Goal: Task Accomplishment & Management: Complete application form

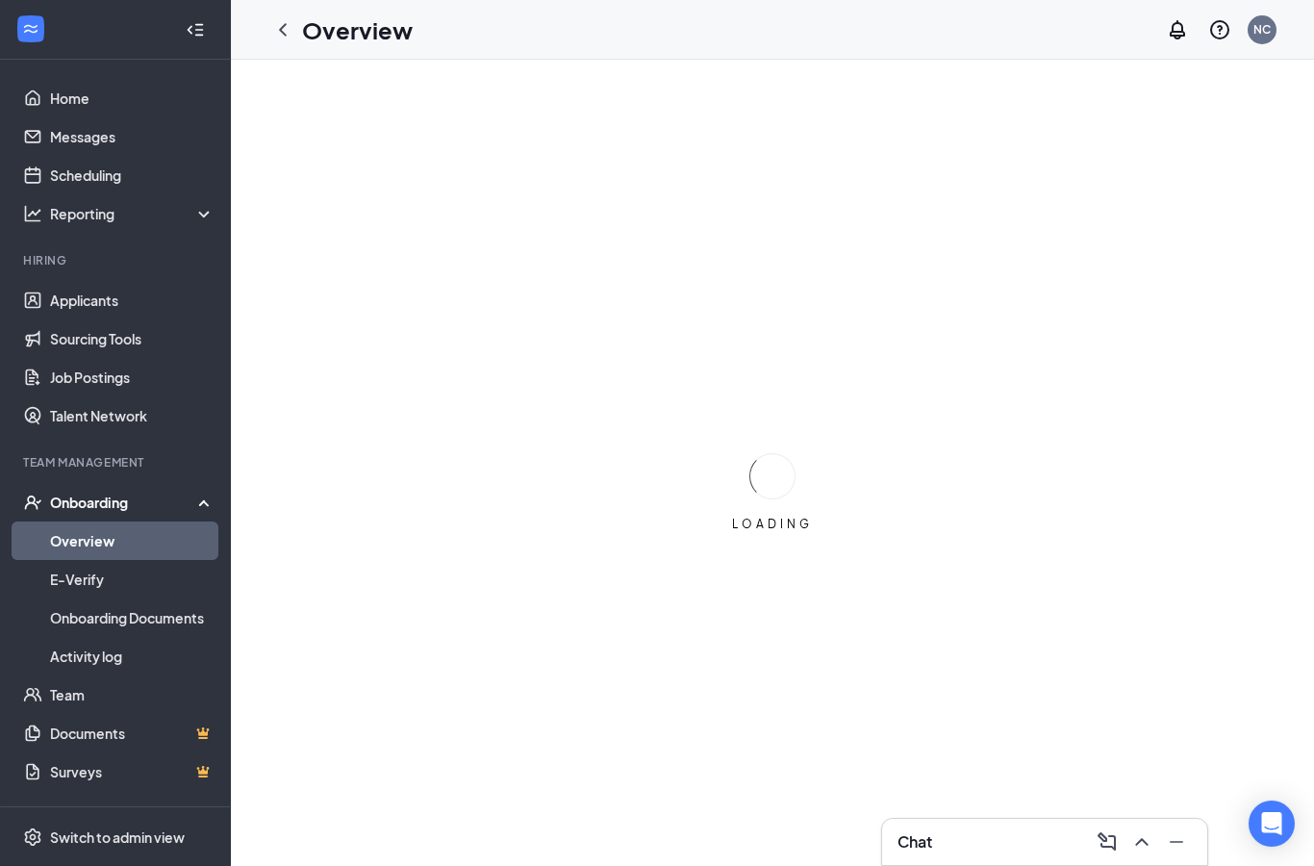
click at [181, 537] on link "Overview" at bounding box center [132, 540] width 165 height 38
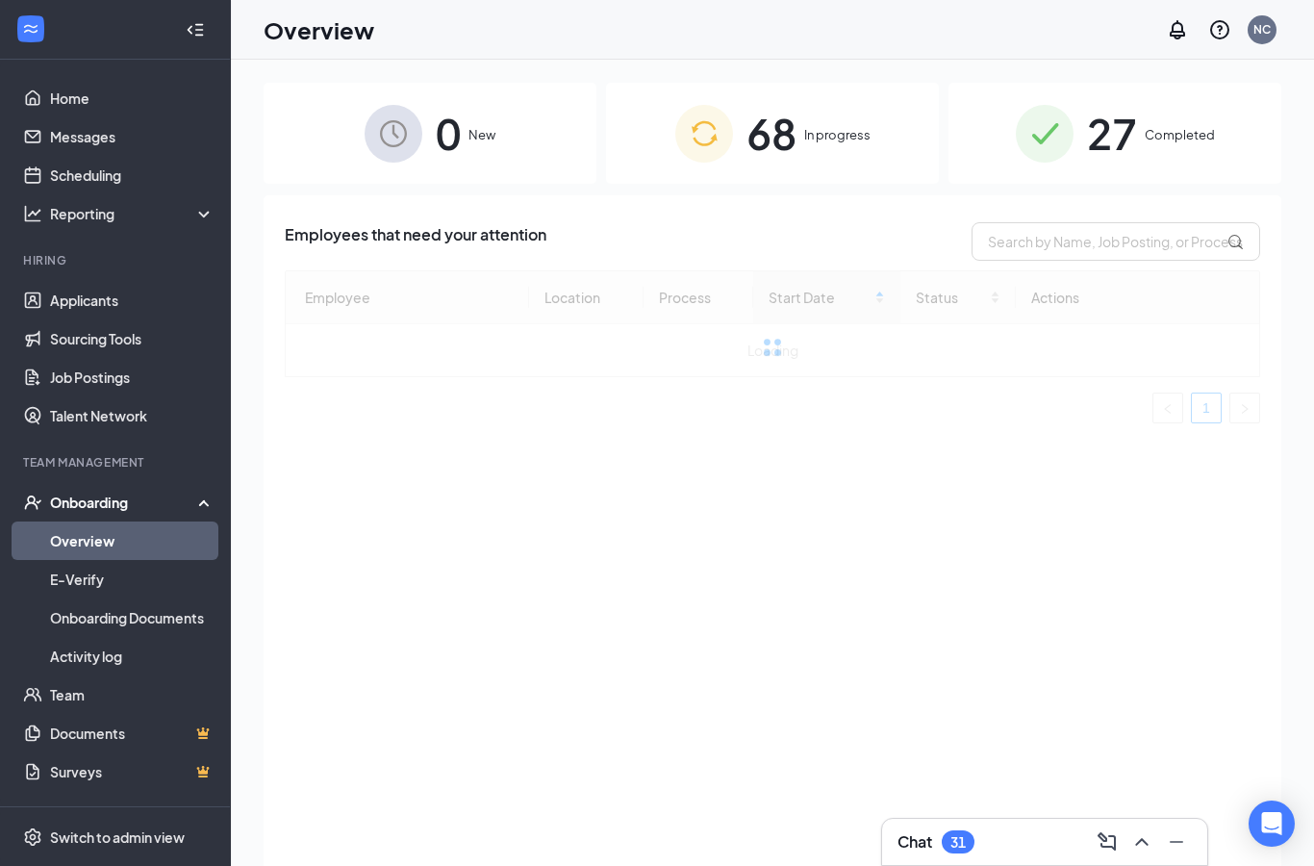
click at [800, 114] on div "68 In progress" at bounding box center [772, 133] width 333 height 101
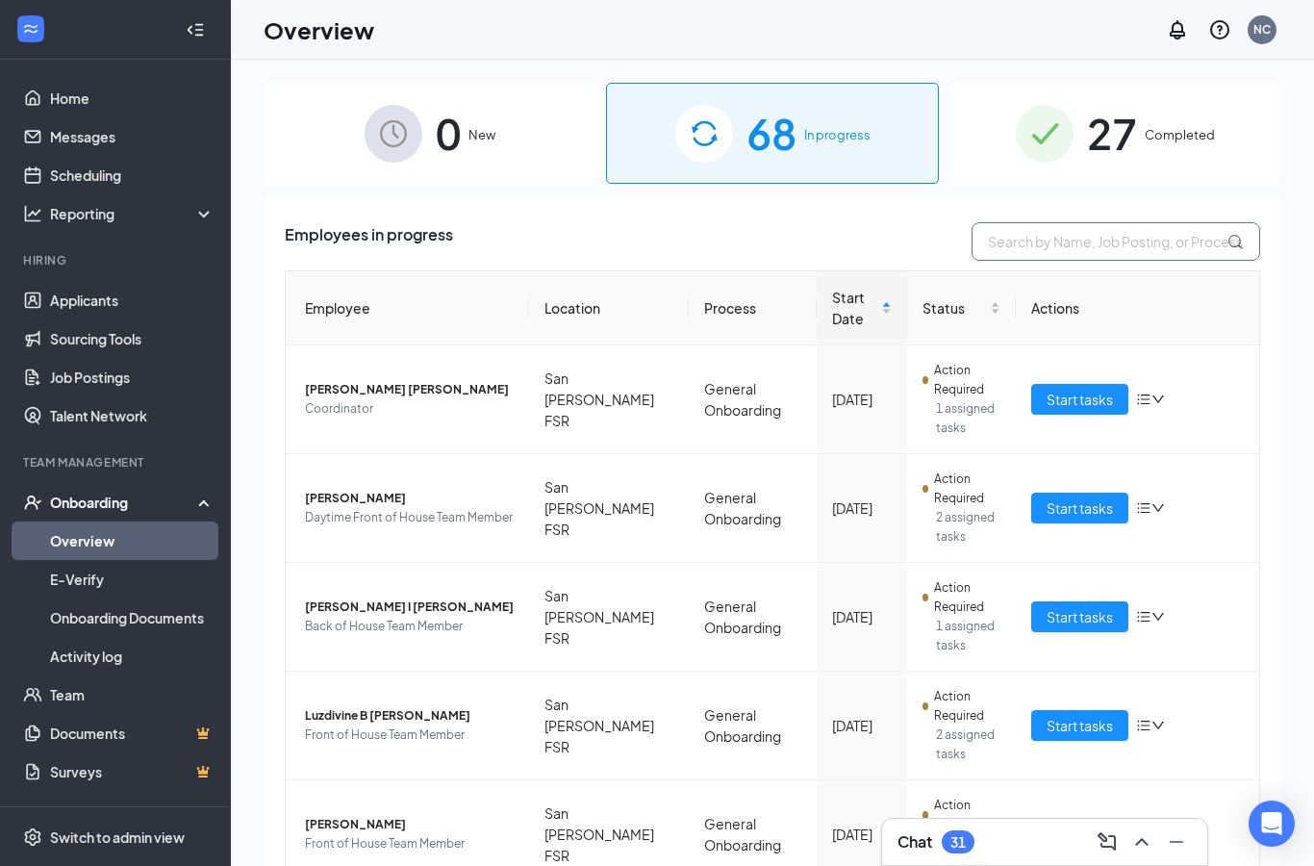
click at [1133, 241] on input "text" at bounding box center [1116, 241] width 289 height 38
type input "Vic"
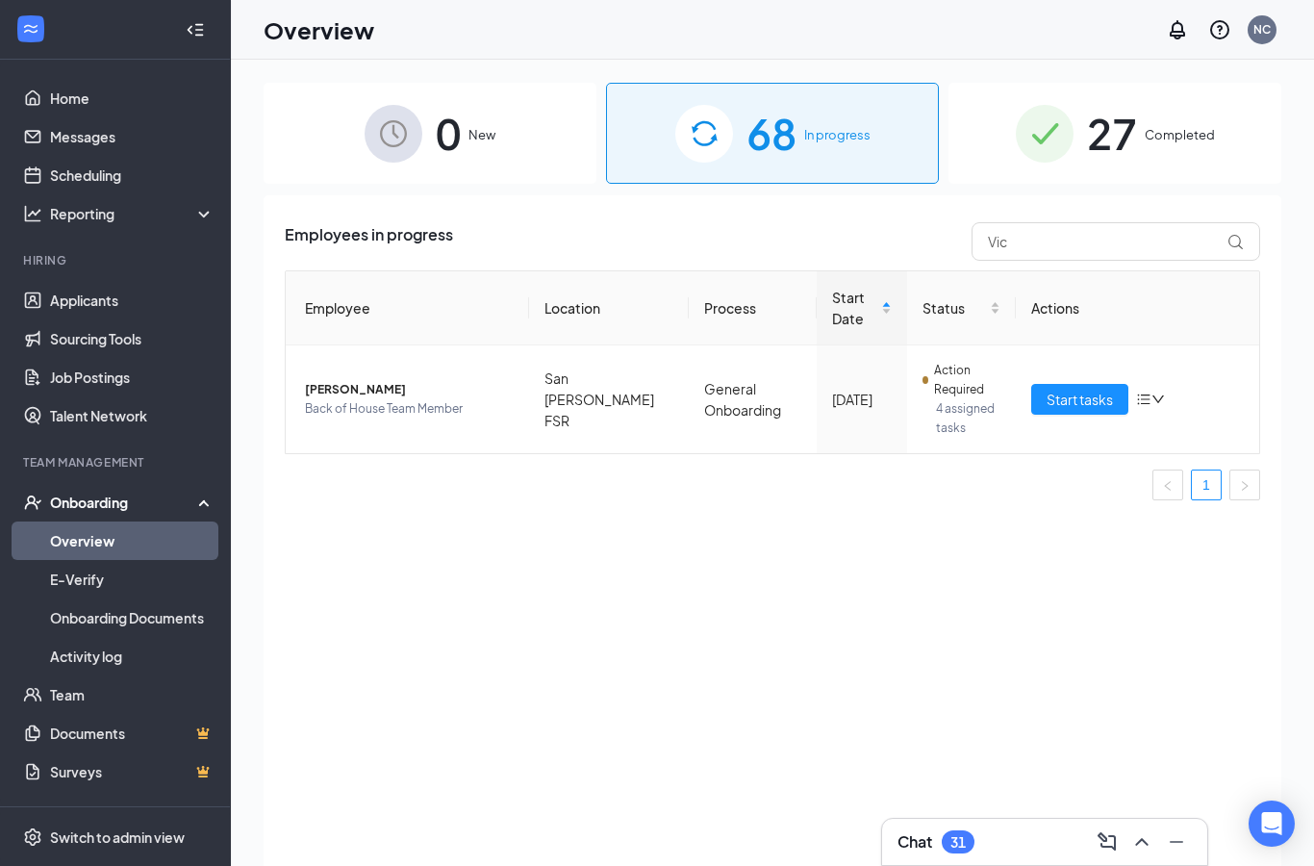
click at [1087, 402] on span "Start tasks" at bounding box center [1080, 399] width 66 height 21
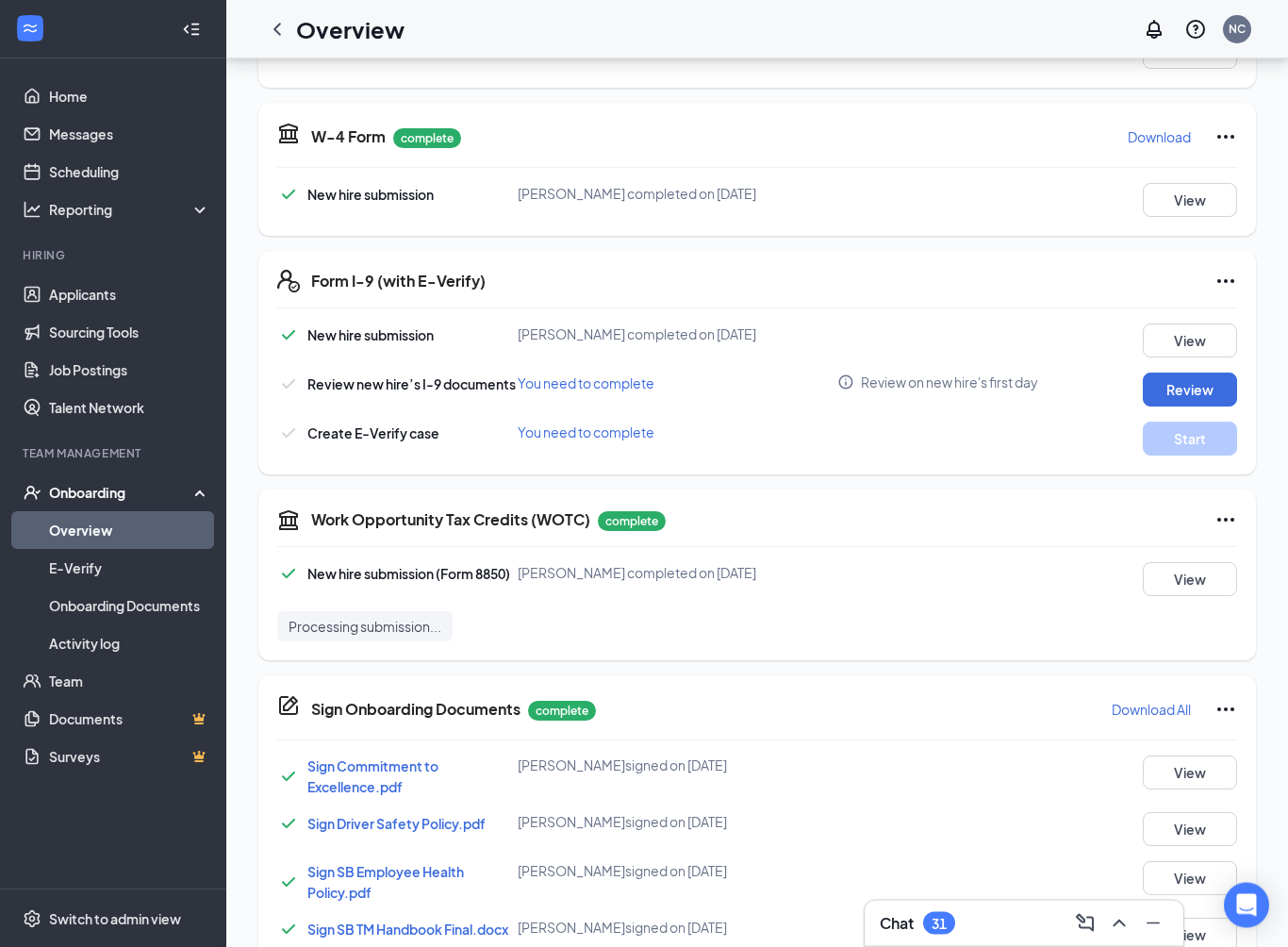
scroll to position [411, 0]
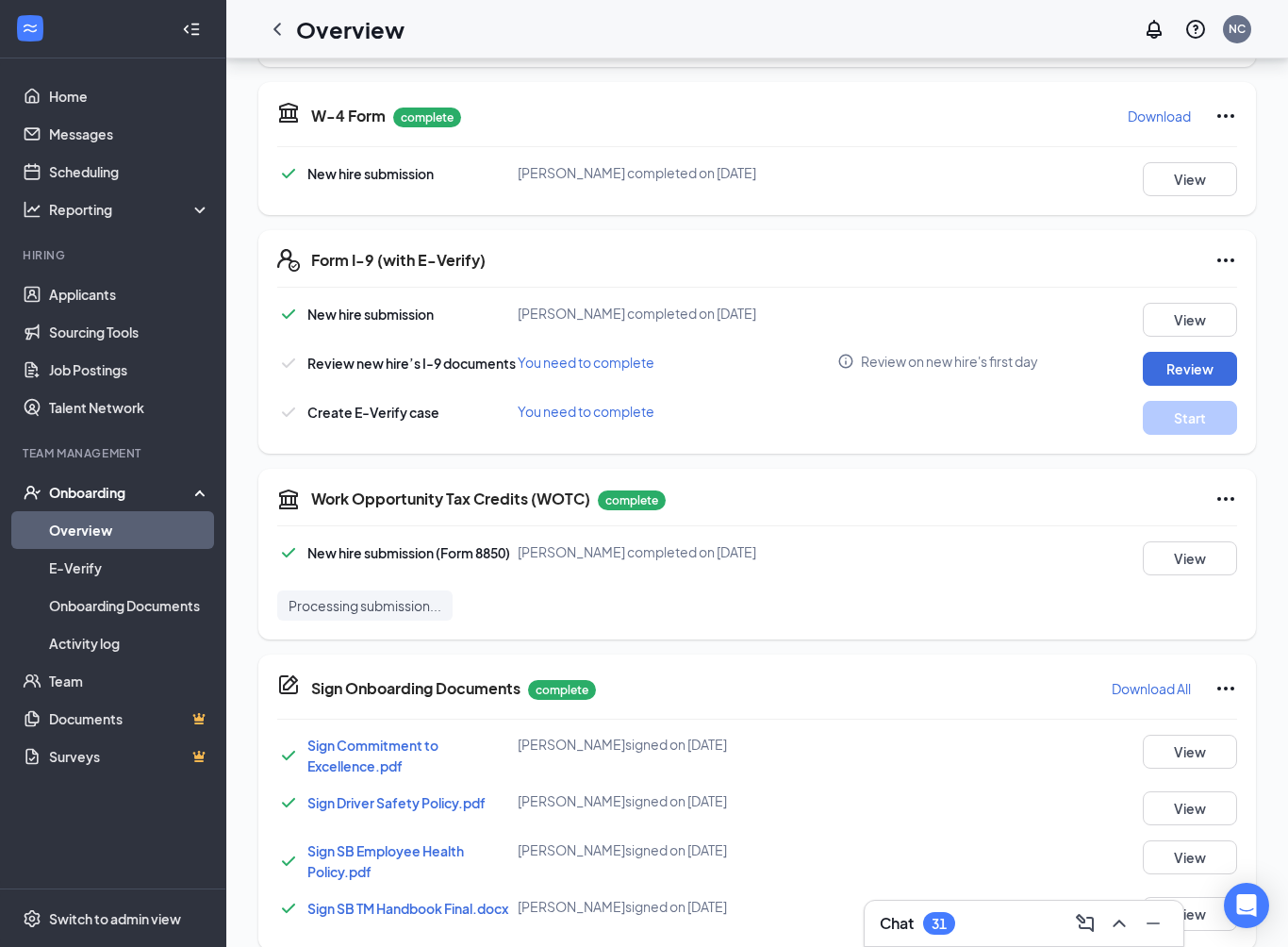
click at [1209, 369] on button "Review" at bounding box center [1190, 369] width 94 height 34
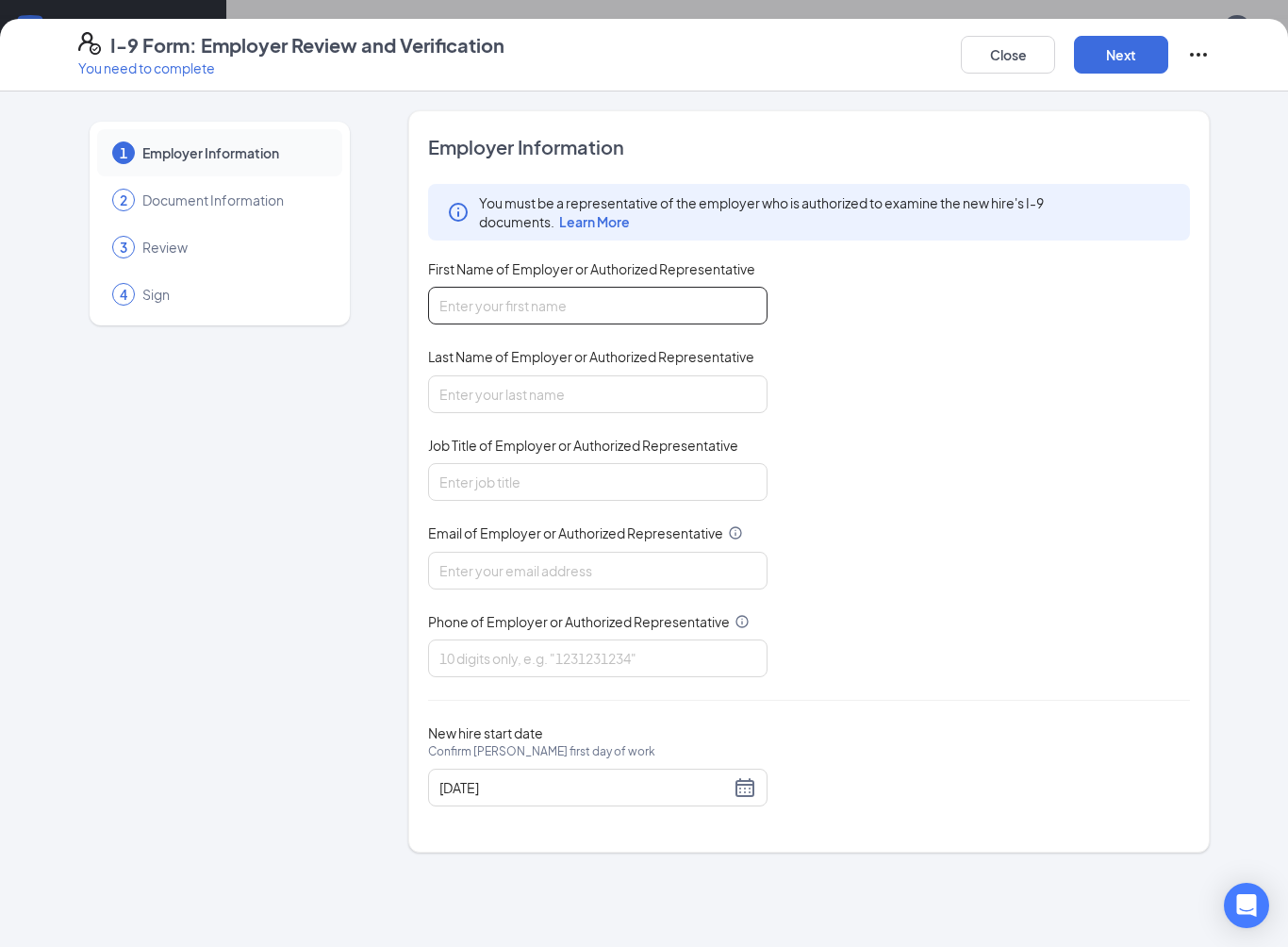
click at [694, 311] on input "First Name of Employer or Authorized Representative" at bounding box center [598, 305] width 339 height 37
type input "N"
type input "[PERSON_NAME]"
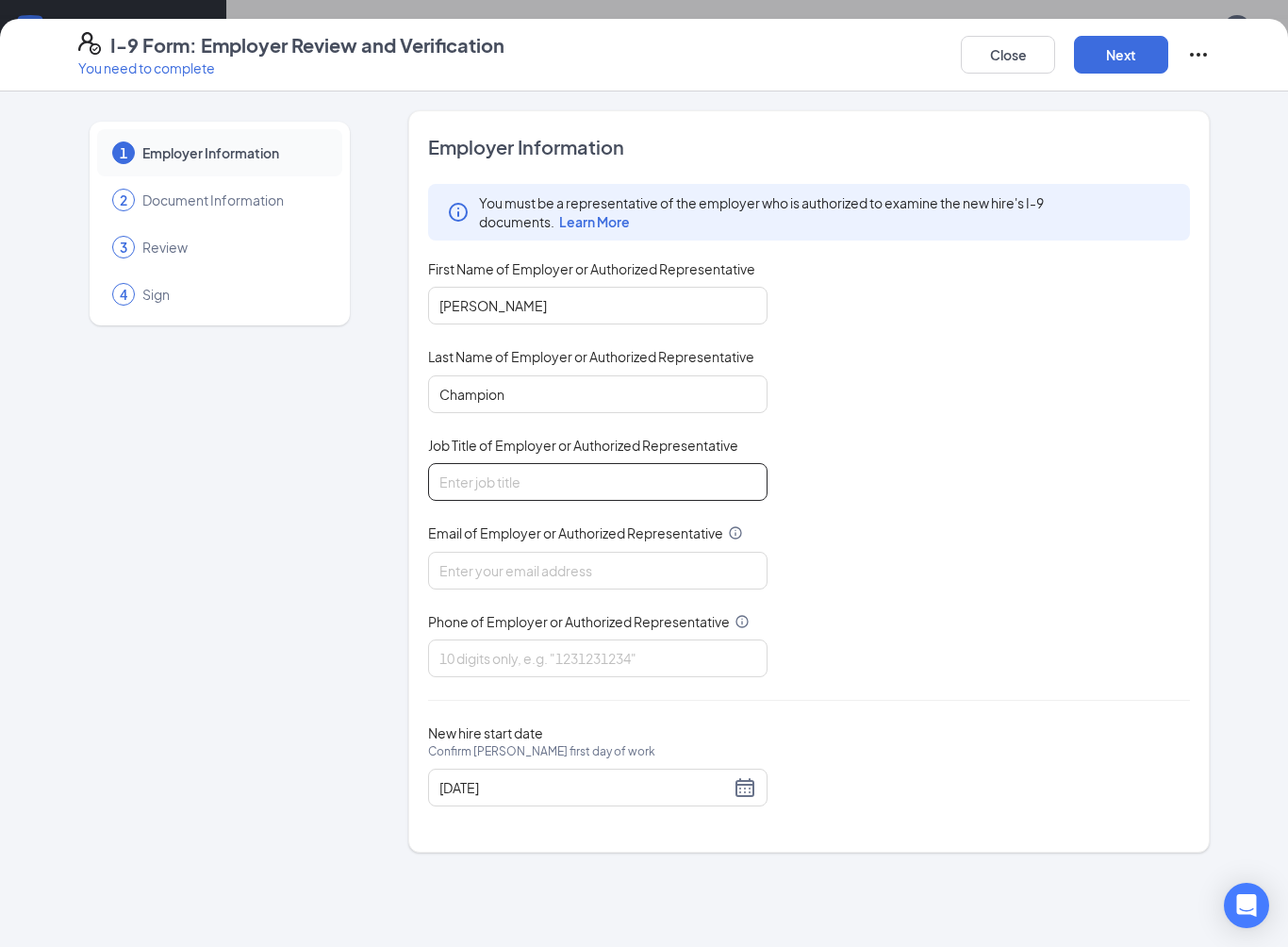
click at [674, 468] on input "Job Title of Employer or Authorized Representative" at bounding box center [598, 481] width 339 height 37
click at [570, 386] on input "Champion" at bounding box center [598, 394] width 339 height 37
type input "C"
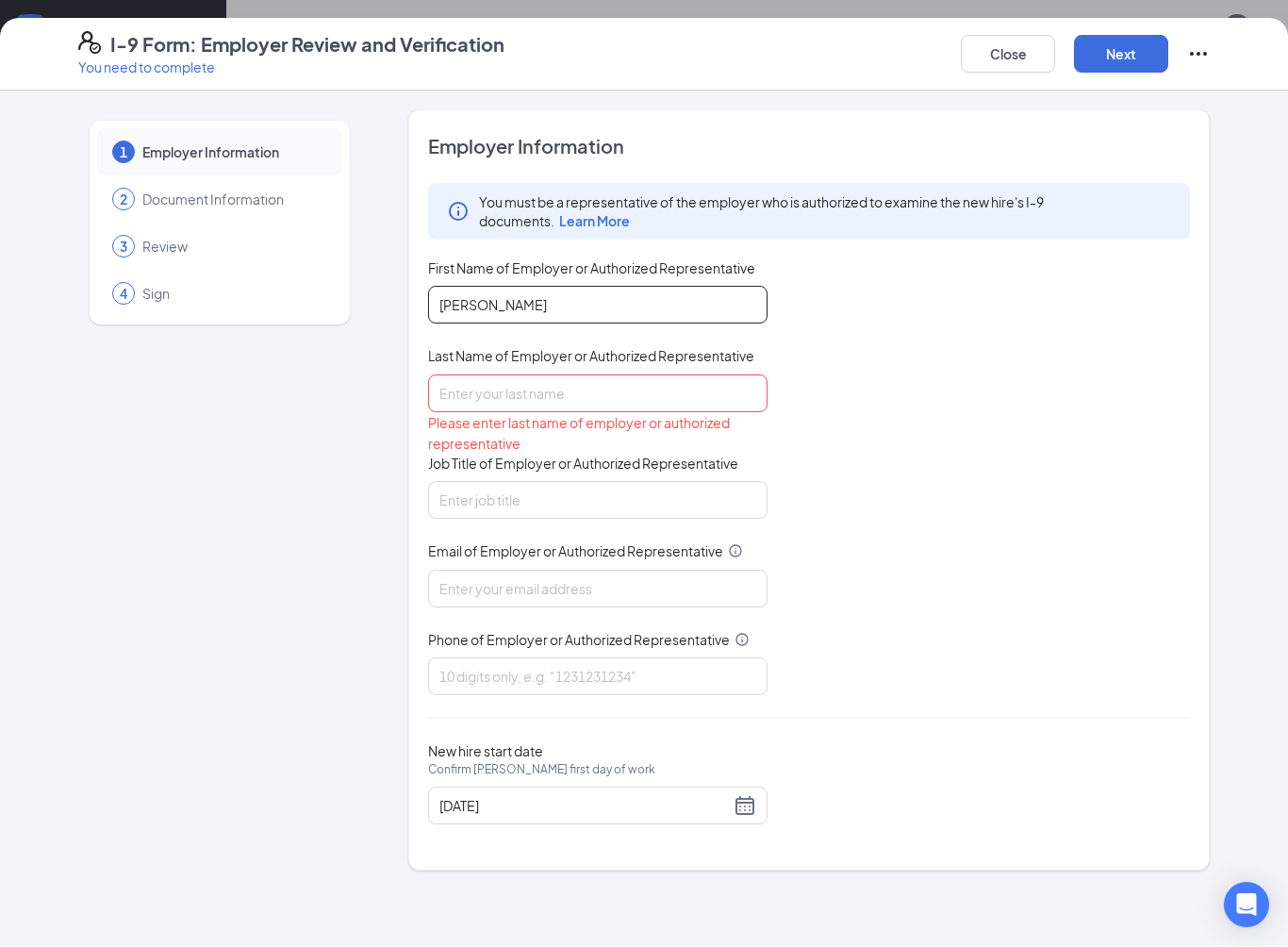
click at [575, 307] on input "[PERSON_NAME]" at bounding box center [598, 305] width 339 height 37
type input "N"
